Goal: Browse casually: Explore the website without a specific task or goal

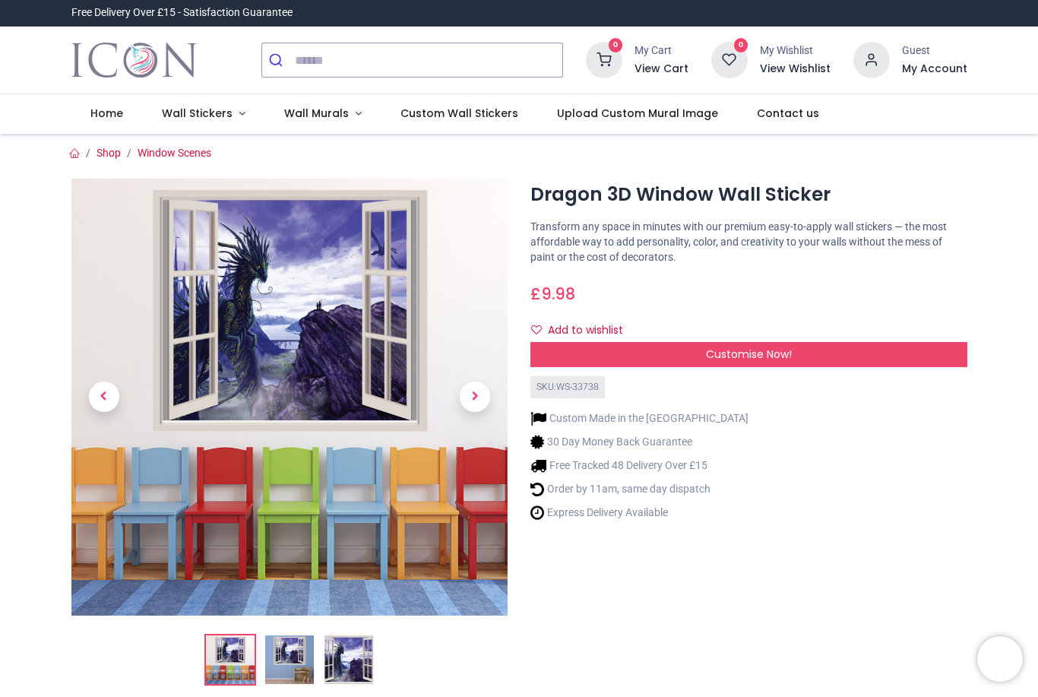
click at [230, 121] on link "Wall Stickers" at bounding box center [204, 114] width 122 height 40
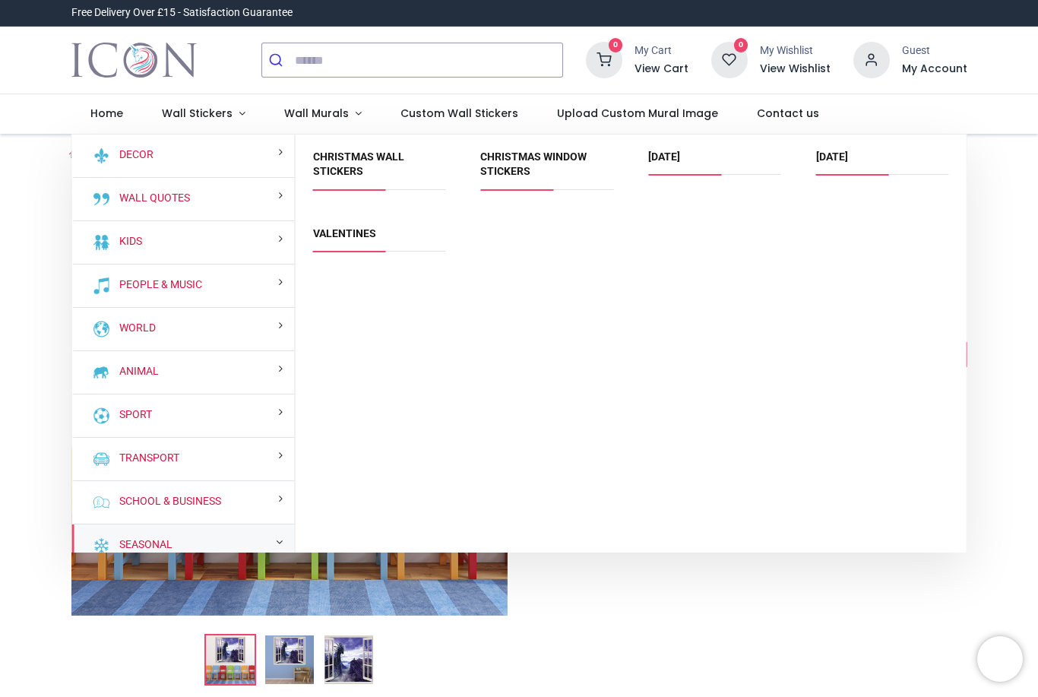
click at [280, 547] on div "Seasonal" at bounding box center [183, 545] width 223 height 43
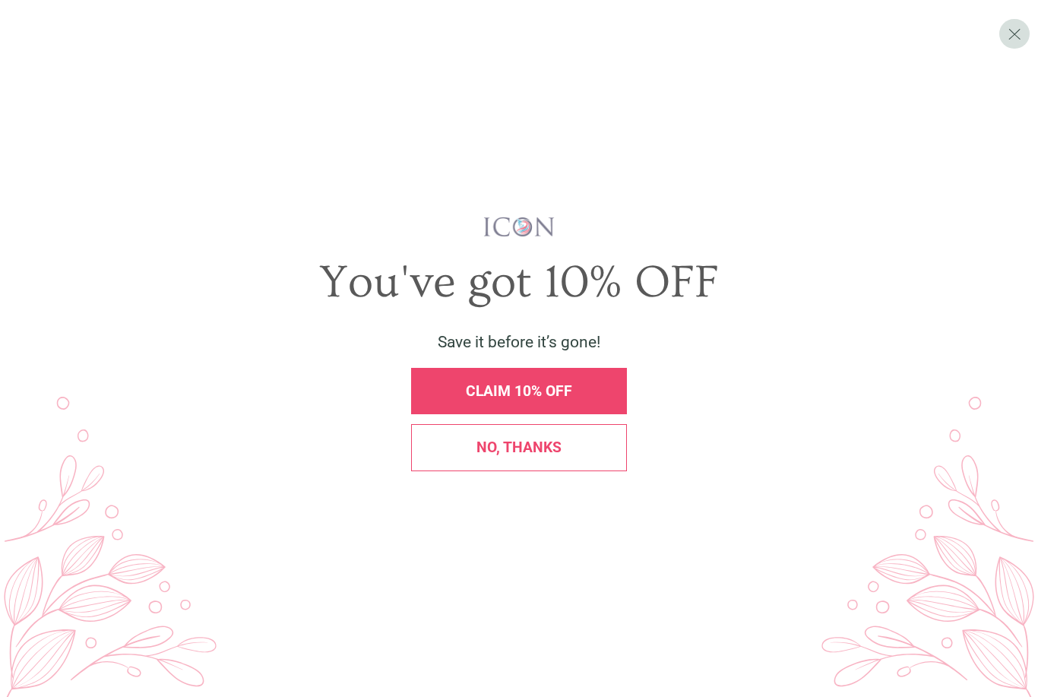
click at [543, 456] on span "No, thanks" at bounding box center [519, 447] width 85 height 17
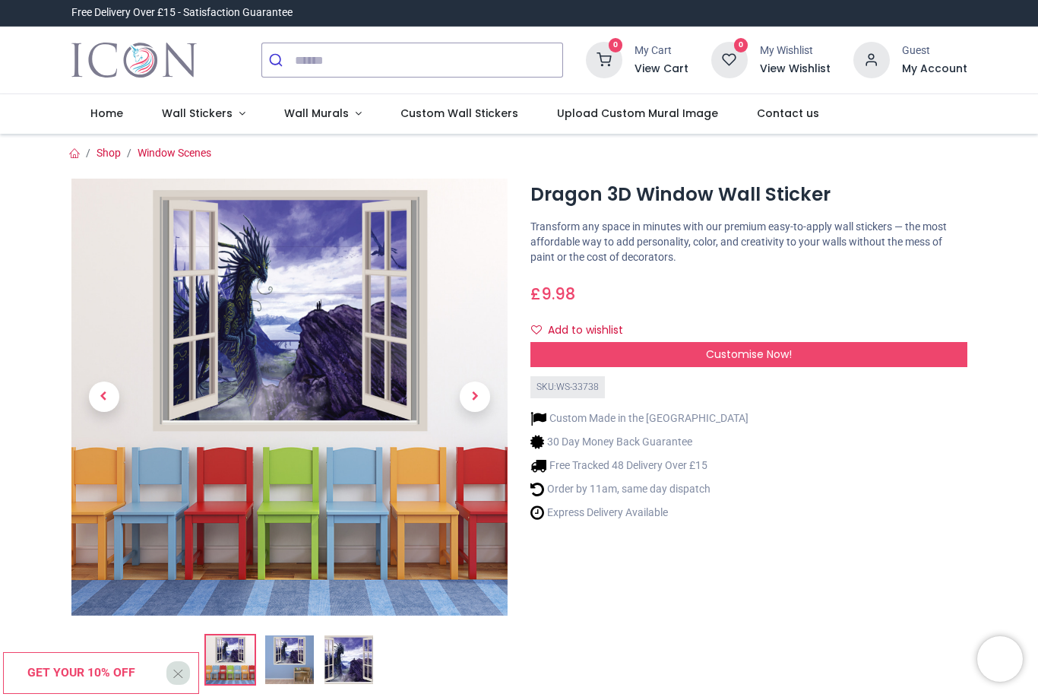
click at [214, 114] on span "Wall Stickers" at bounding box center [197, 113] width 71 height 15
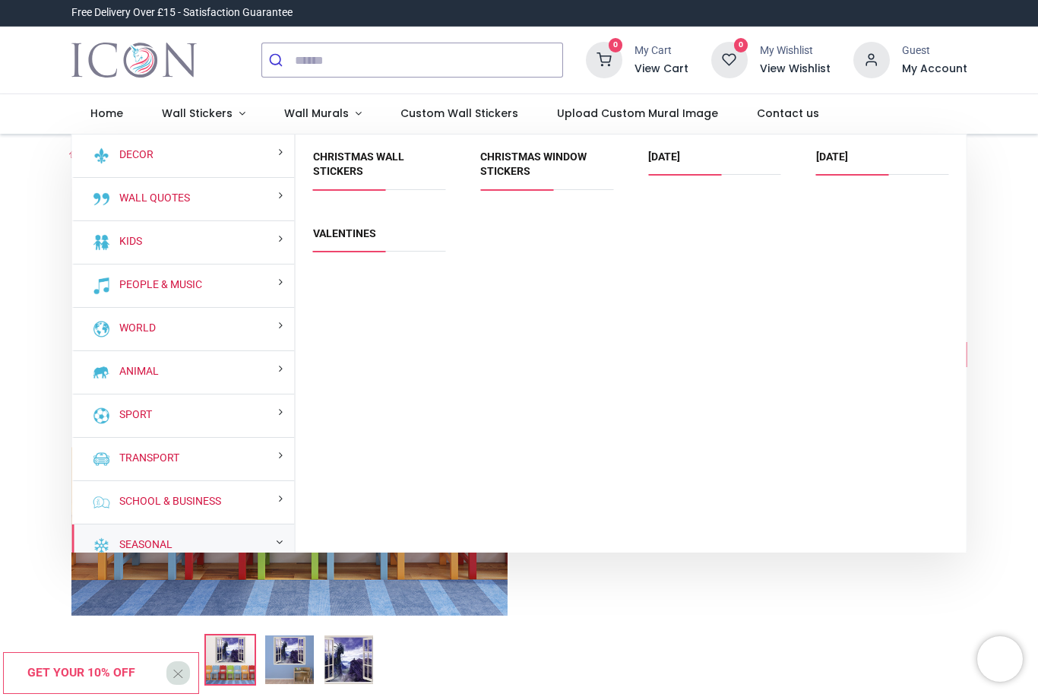
click at [249, 540] on div "Seasonal" at bounding box center [183, 545] width 223 height 43
click at [848, 156] on link "[DATE]" at bounding box center [832, 156] width 32 height 12
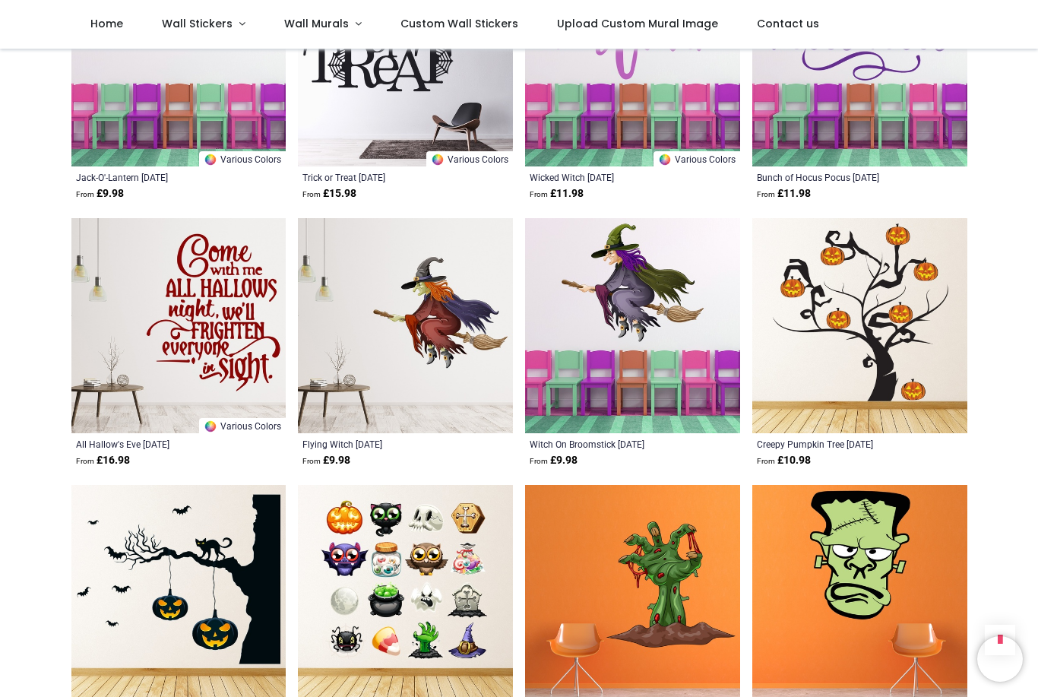
scroll to position [1488, 0]
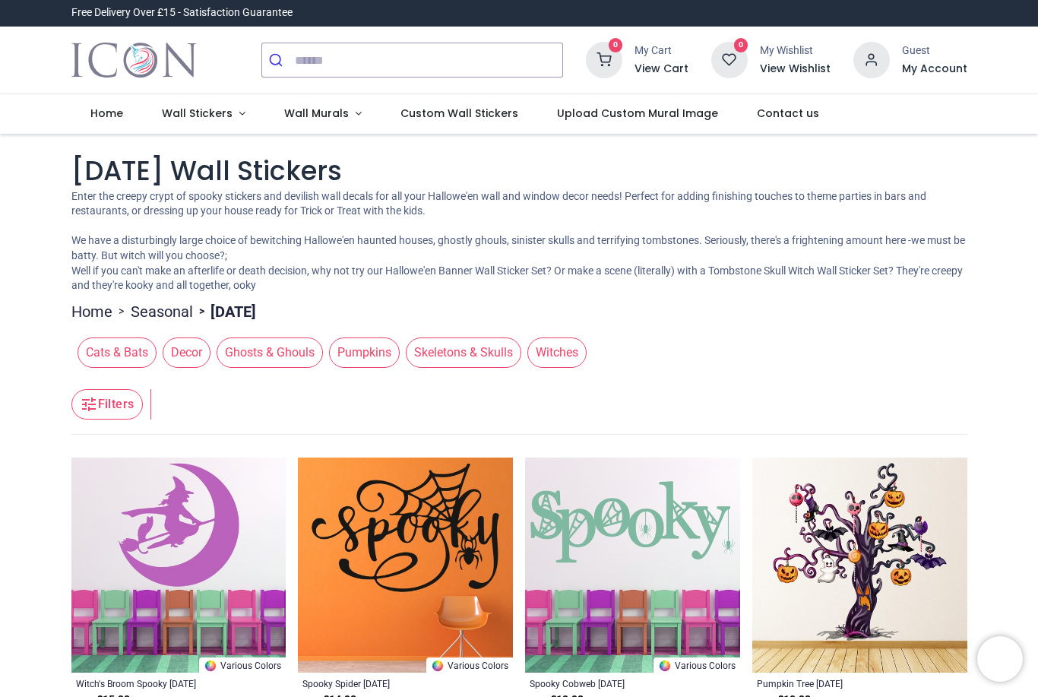
click at [344, 118] on span "Wall Murals" at bounding box center [318, 113] width 68 height 15
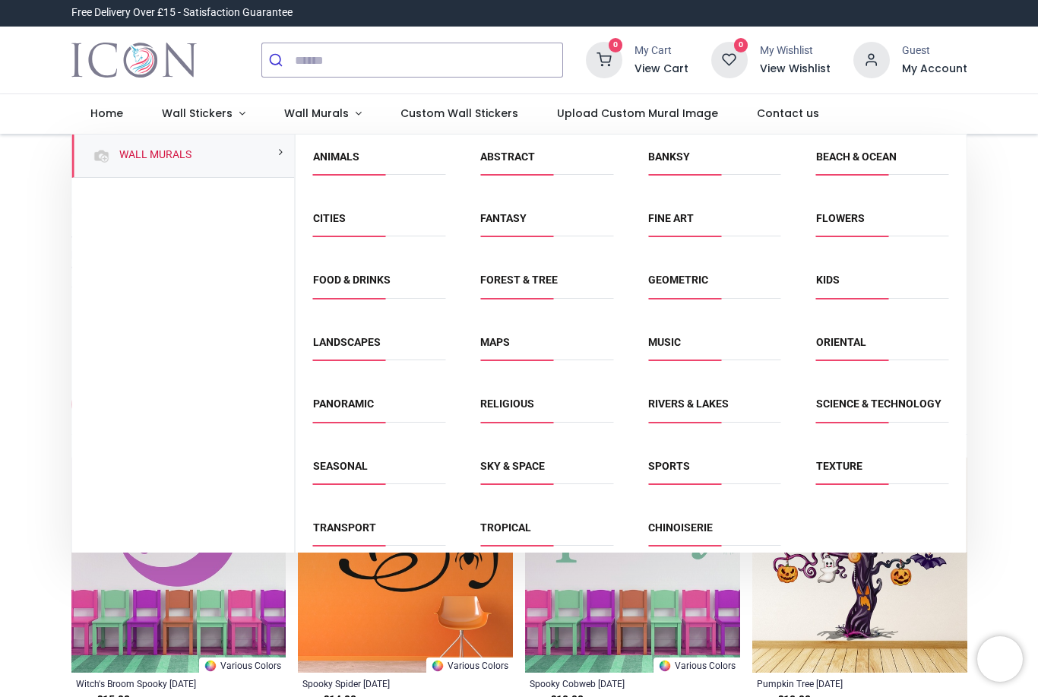
click at [502, 216] on link "Fantasy" at bounding box center [503, 218] width 46 height 12
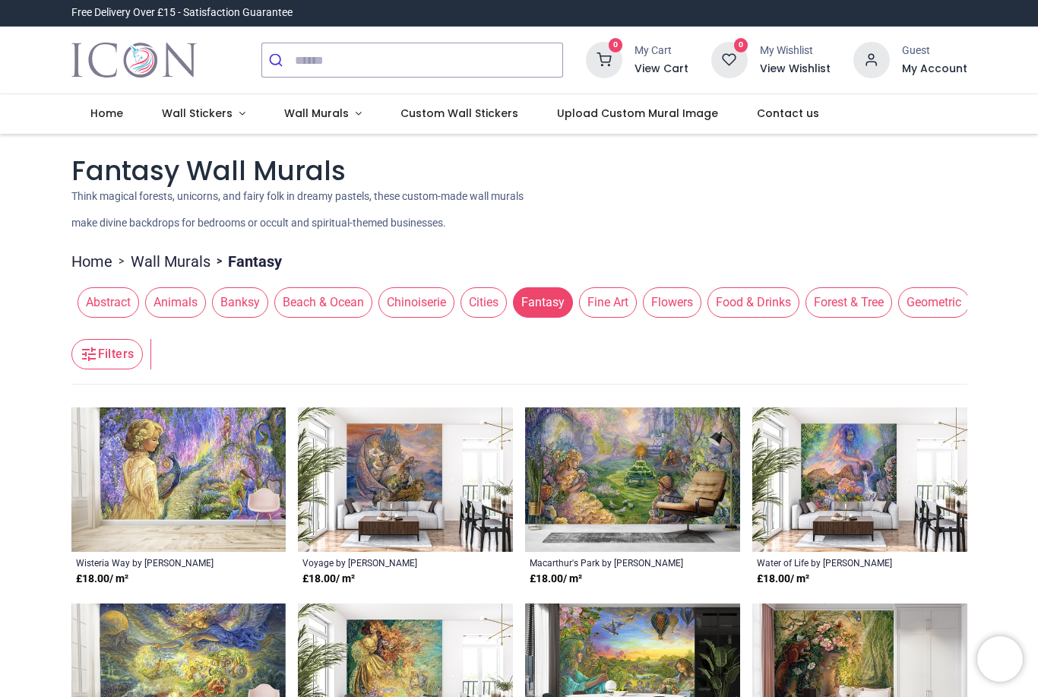
click at [227, 112] on span "Wall Stickers" at bounding box center [197, 113] width 71 height 15
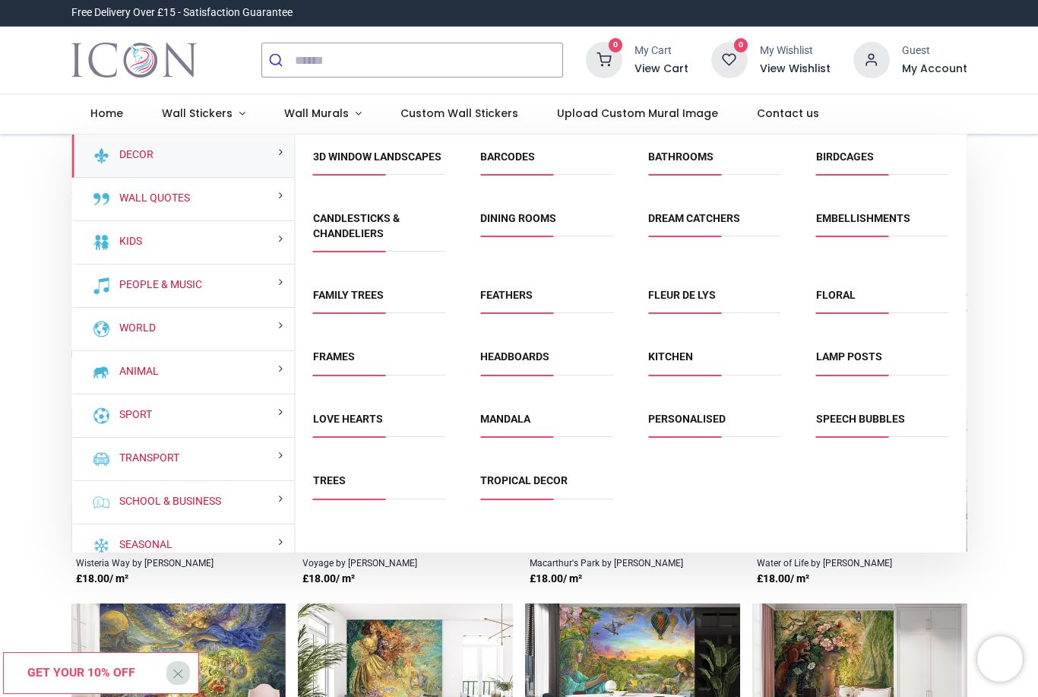
click at [268, 160] on div "Decor" at bounding box center [183, 156] width 223 height 43
click at [688, 160] on link "Bathrooms" at bounding box center [680, 156] width 65 height 12
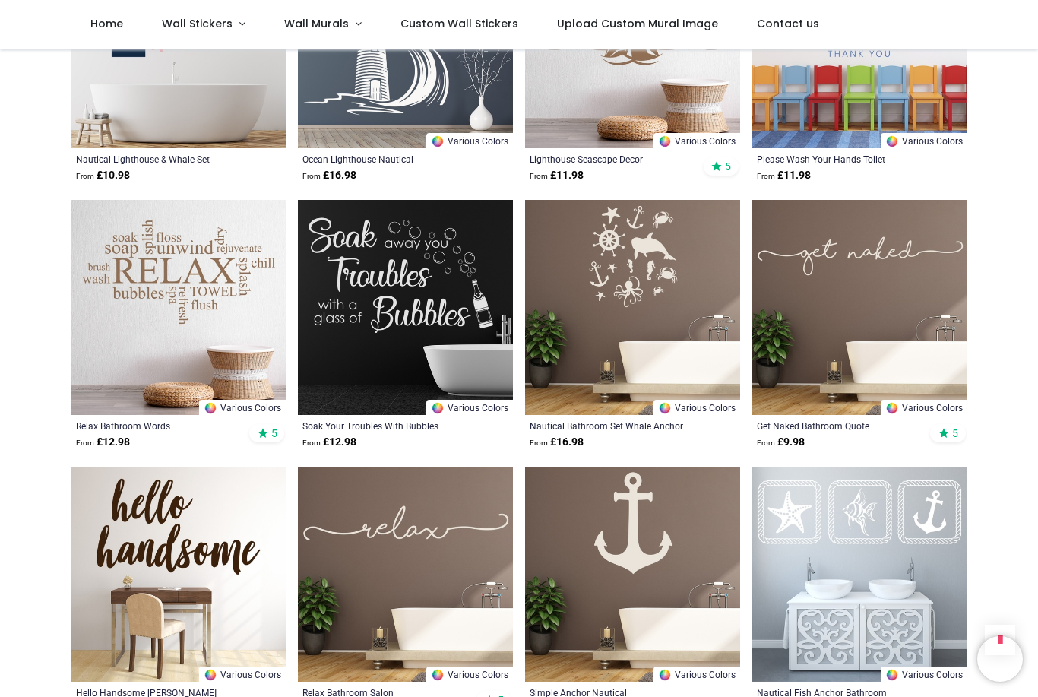
scroll to position [4949, 0]
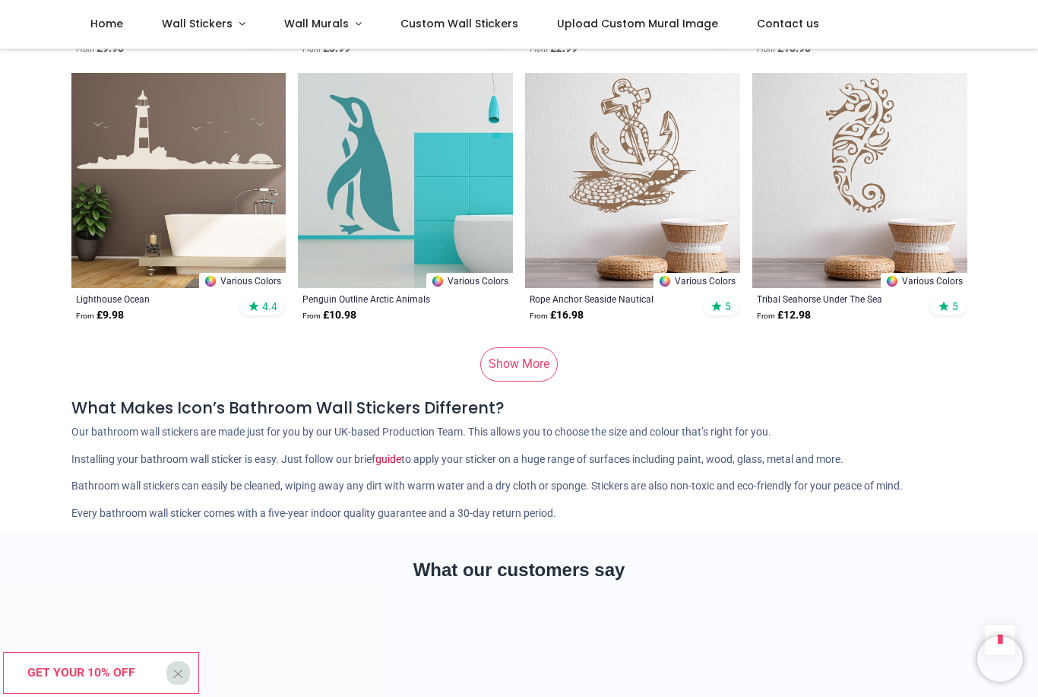
scroll to position [9289, 0]
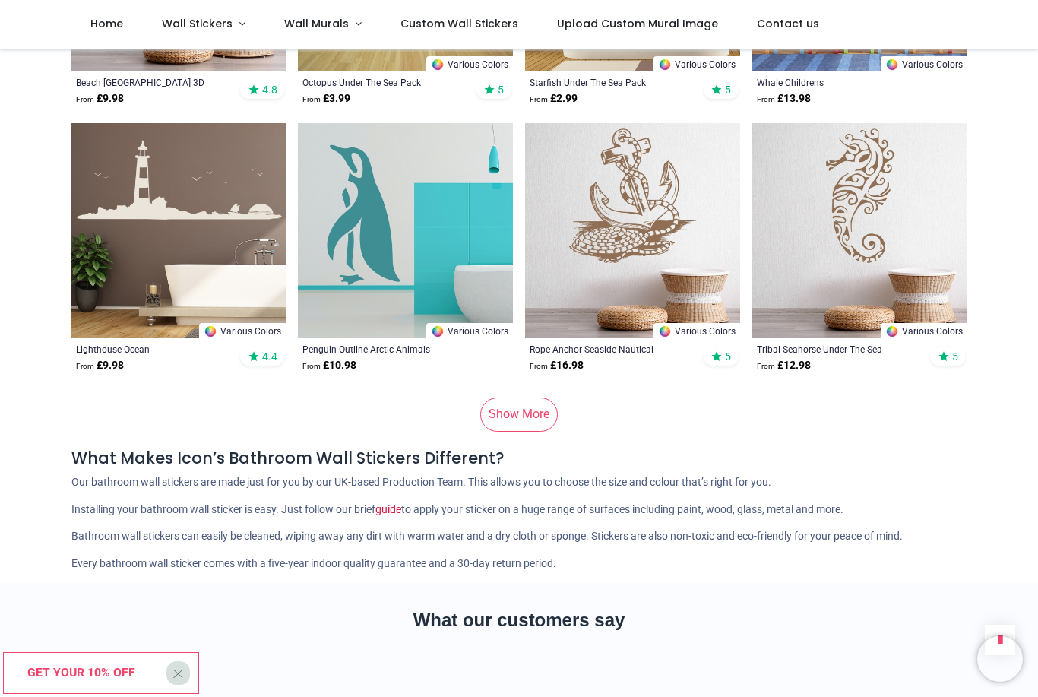
click at [522, 425] on link "Show More" at bounding box center [519, 413] width 78 height 33
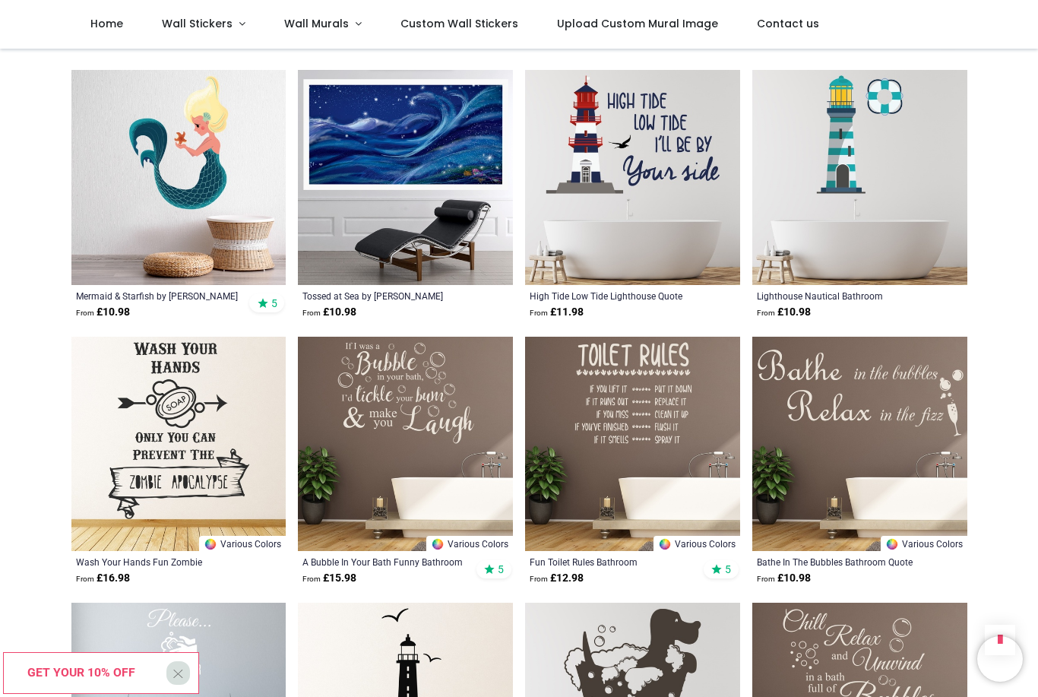
scroll to position [16252, 0]
